Goal: Task Accomplishment & Management: Use online tool/utility

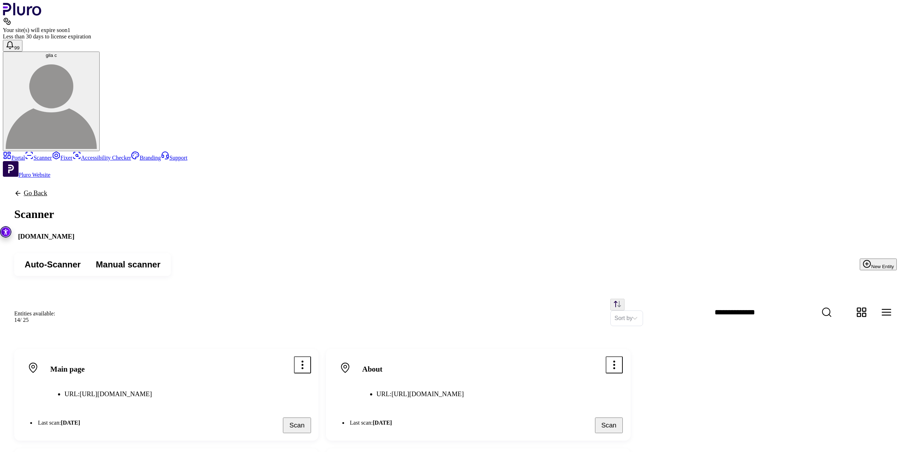
scroll to position [107, 0]
click at [52, 155] on link "Scanner" at bounding box center [38, 158] width 27 height 6
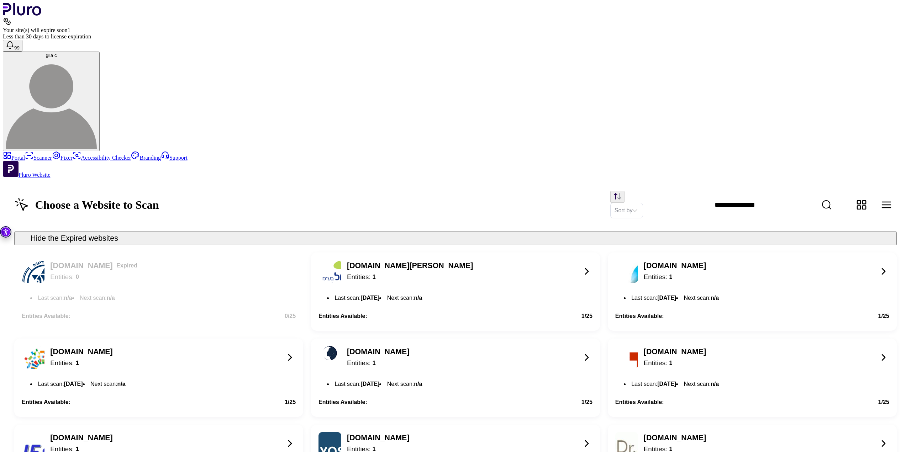
scroll to position [781, 0]
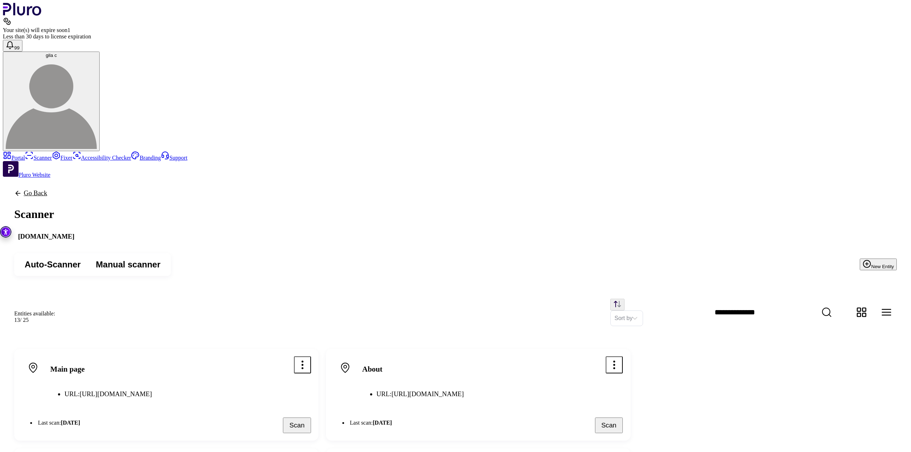
scroll to position [36, 0]
click at [70, 155] on link "Fixer" at bounding box center [62, 158] width 21 height 6
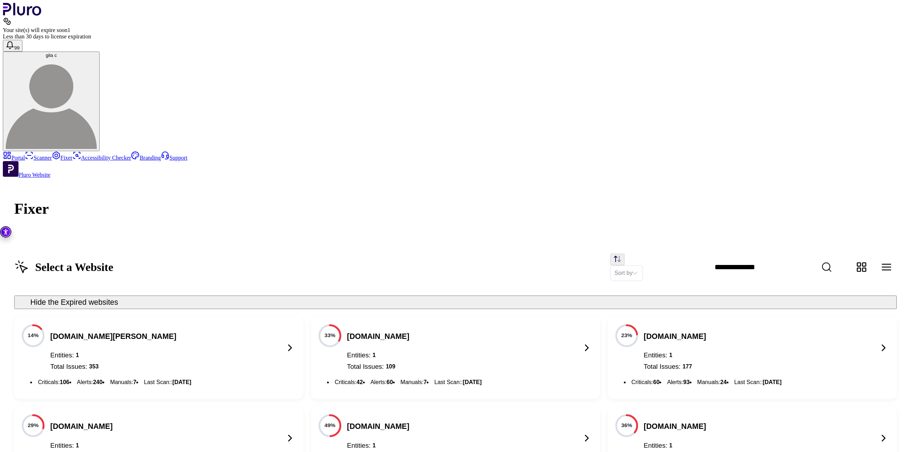
scroll to position [414, 0]
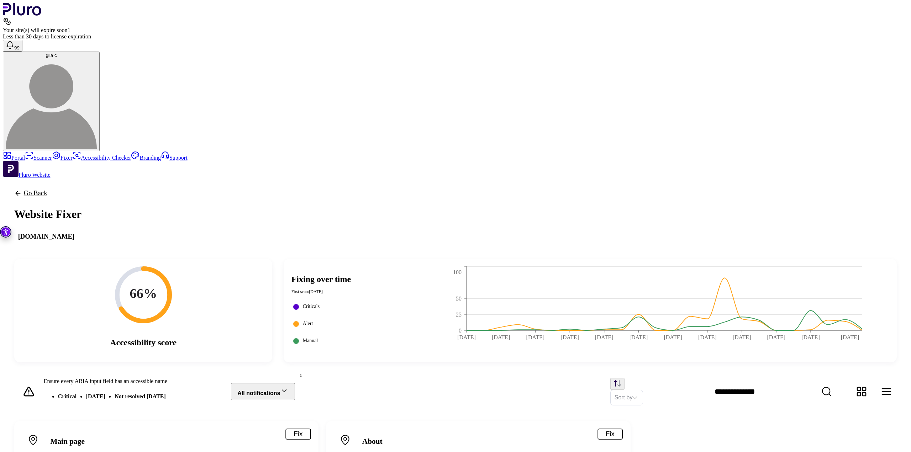
click at [295, 383] on button "All notifications" at bounding box center [263, 391] width 64 height 17
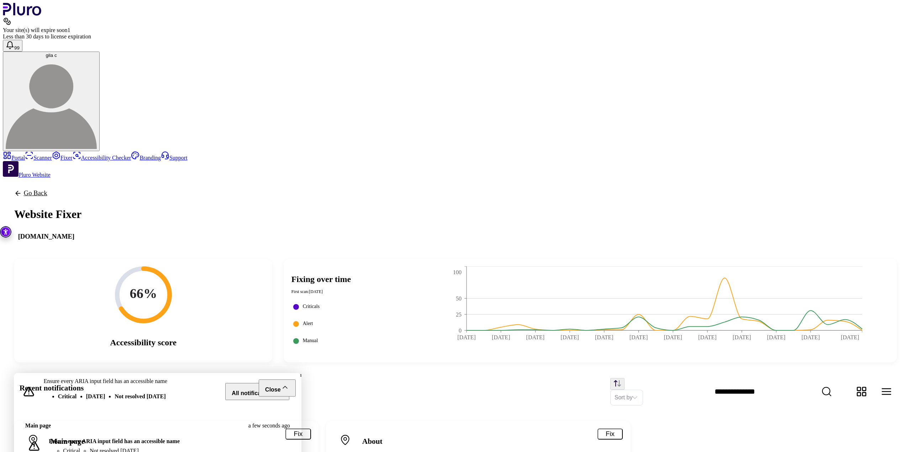
click at [289, 383] on icon "button" at bounding box center [285, 387] width 9 height 9
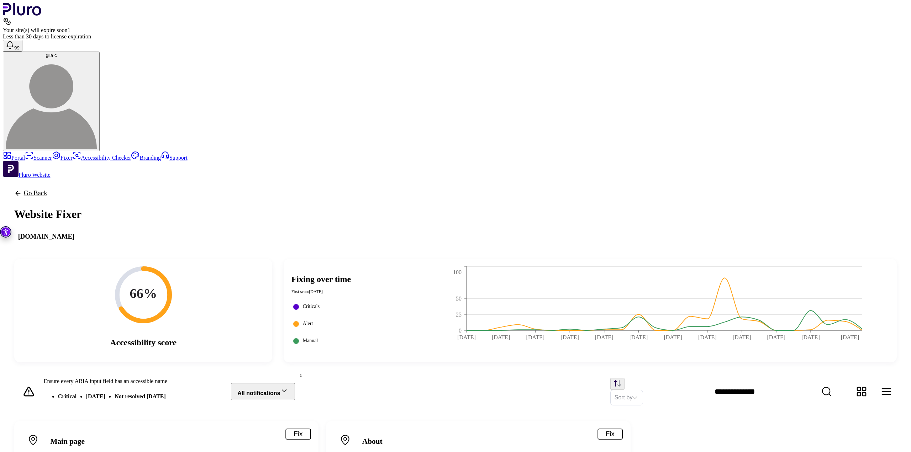
click at [454, 378] on div "Sort by" at bounding box center [606, 391] width 581 height 27
click at [157, 286] on text "66%" at bounding box center [143, 293] width 27 height 15
click at [43, 155] on link "Scanner" at bounding box center [38, 158] width 27 height 6
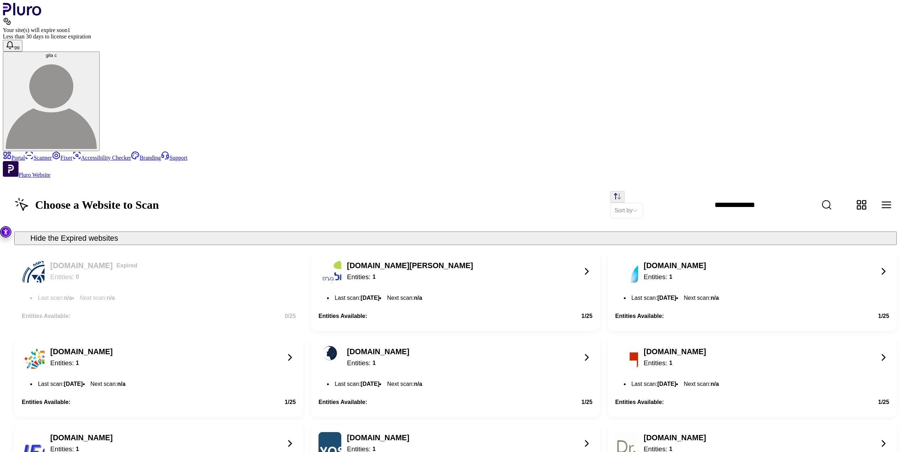
scroll to position [620, 0]
